Goal: Find specific page/section: Find specific page/section

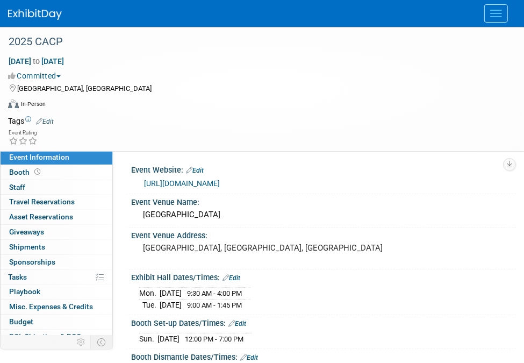
click at [39, 9] on img at bounding box center [35, 14] width 54 height 11
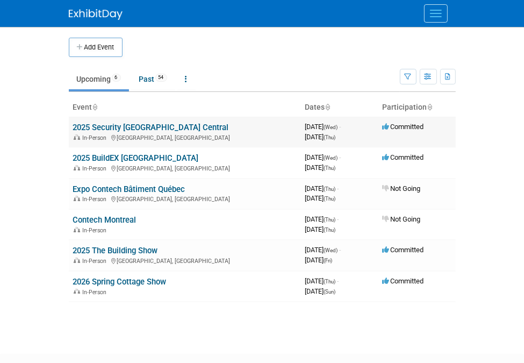
click at [118, 129] on link "2025 Security [GEOGRAPHIC_DATA] Central" at bounding box center [151, 128] width 156 height 10
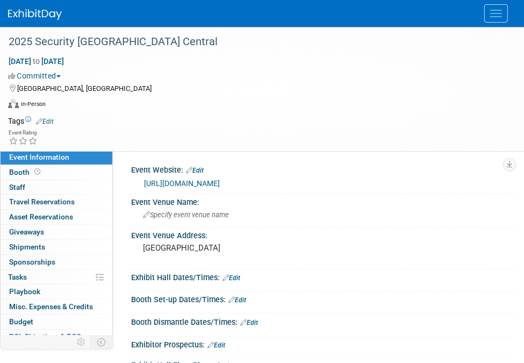
click at [37, 12] on img at bounding box center [35, 14] width 54 height 11
